Goal: Task Accomplishment & Management: Complete application form

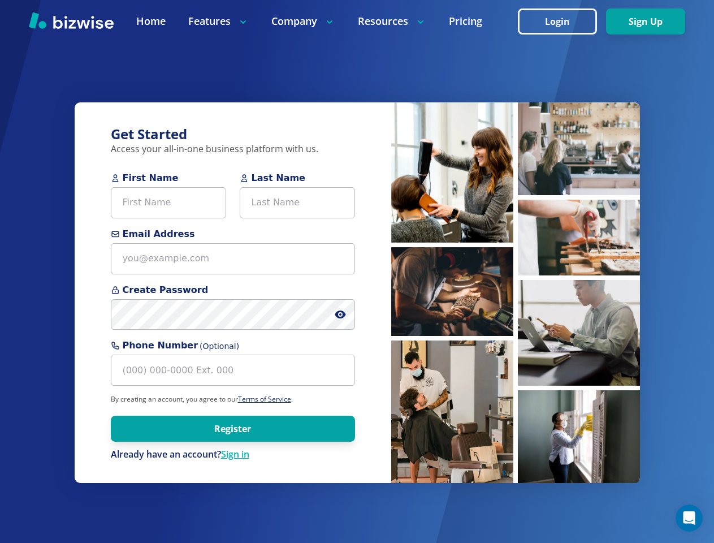
click at [357, 271] on div "Get Started Access your all-in-one business platform with us. First Name Last N…" at bounding box center [233, 292] width 317 height 381
click at [340, 314] on icon at bounding box center [340, 314] width 2 height 2
click at [452, 172] on img at bounding box center [452, 172] width 122 height 140
click at [452, 291] on img at bounding box center [452, 291] width 122 height 89
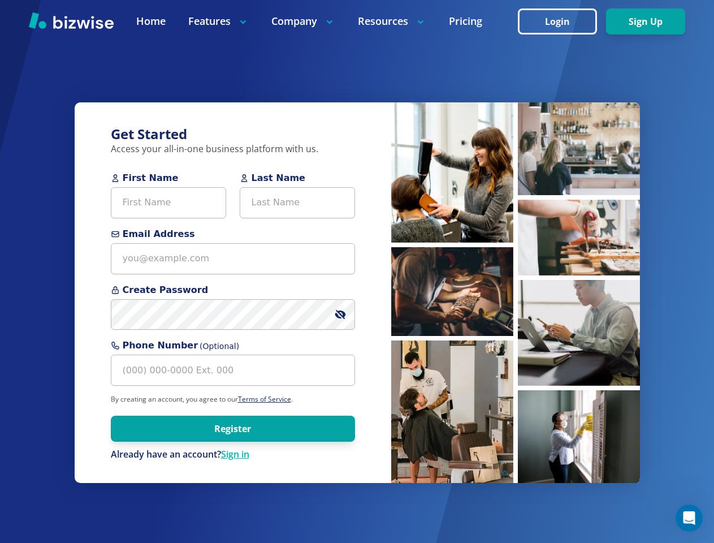
click at [452, 336] on img at bounding box center [452, 291] width 122 height 89
click at [513, 247] on img at bounding box center [452, 291] width 122 height 89
click at [513, 332] on img at bounding box center [452, 291] width 122 height 89
click at [513, 336] on img at bounding box center [452, 291] width 122 height 89
